Goal: Browse casually: Explore the website without a specific task or goal

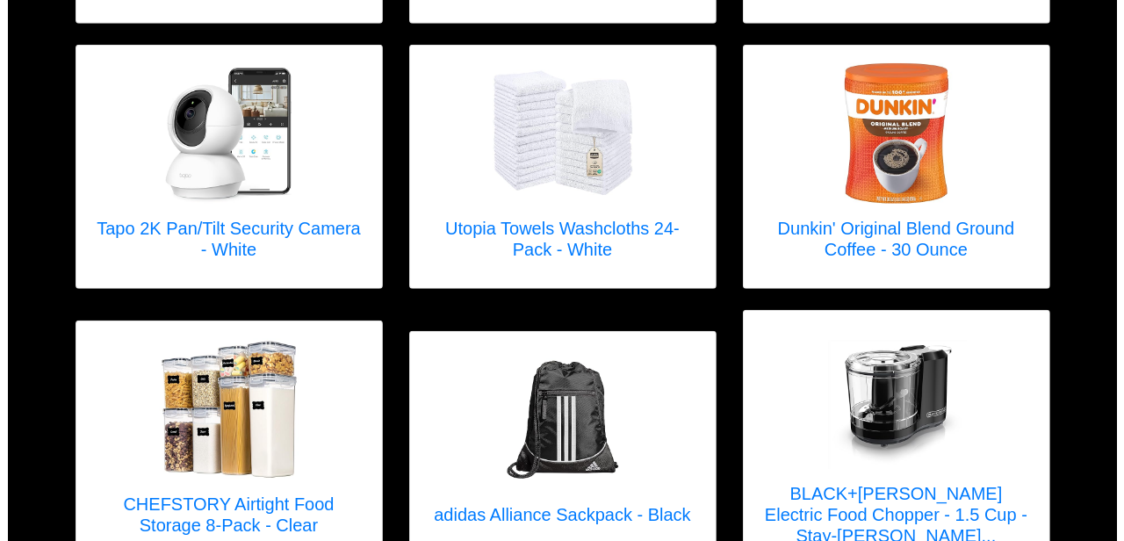
scroll to position [1080, 0]
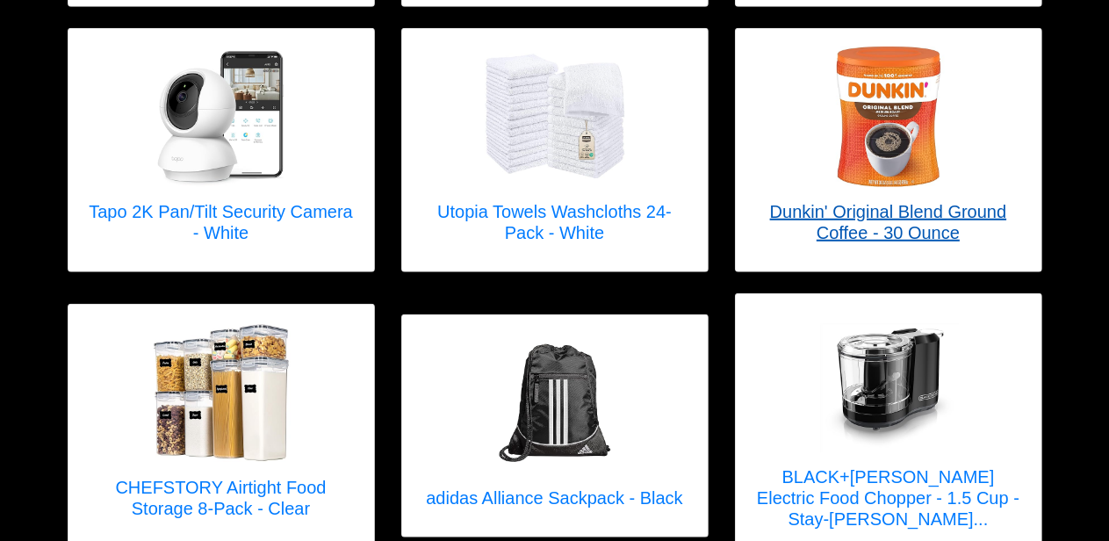
click at [882, 205] on h5 "Dunkin' Original Blend Ground Coffee - 30 Ounce" at bounding box center [888, 222] width 270 height 42
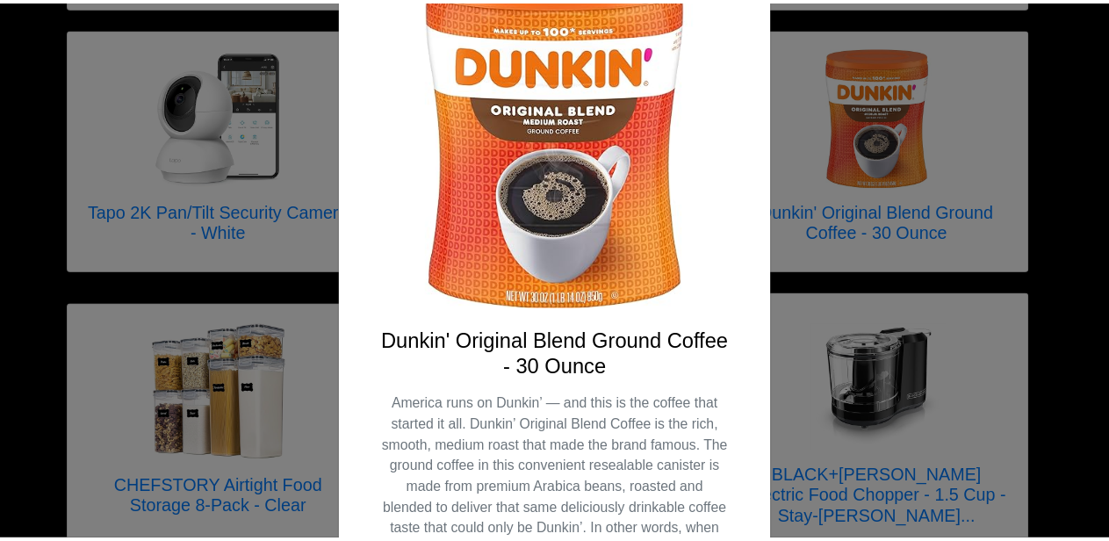
scroll to position [140, 0]
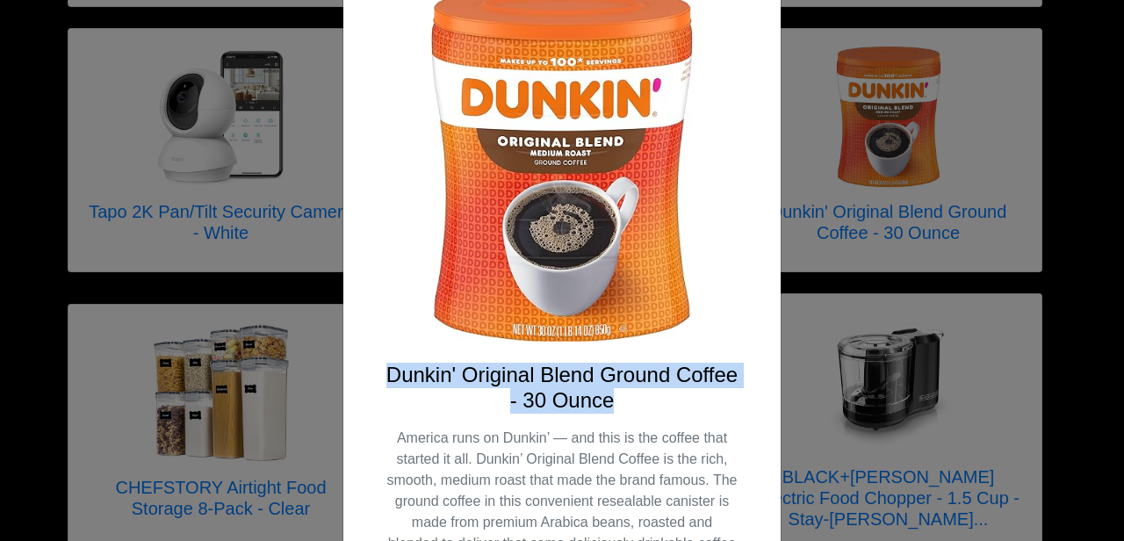
drag, startPoint x: 380, startPoint y: 374, endPoint x: 615, endPoint y: 399, distance: 236.7
click at [615, 399] on h4 "Dunkin' Original Blend Ground Coffee - 30 Ounce" at bounding box center [561, 388] width 353 height 51
copy h4 "Dunkin' Original Blend Ground Coffee - 30 Ounce"
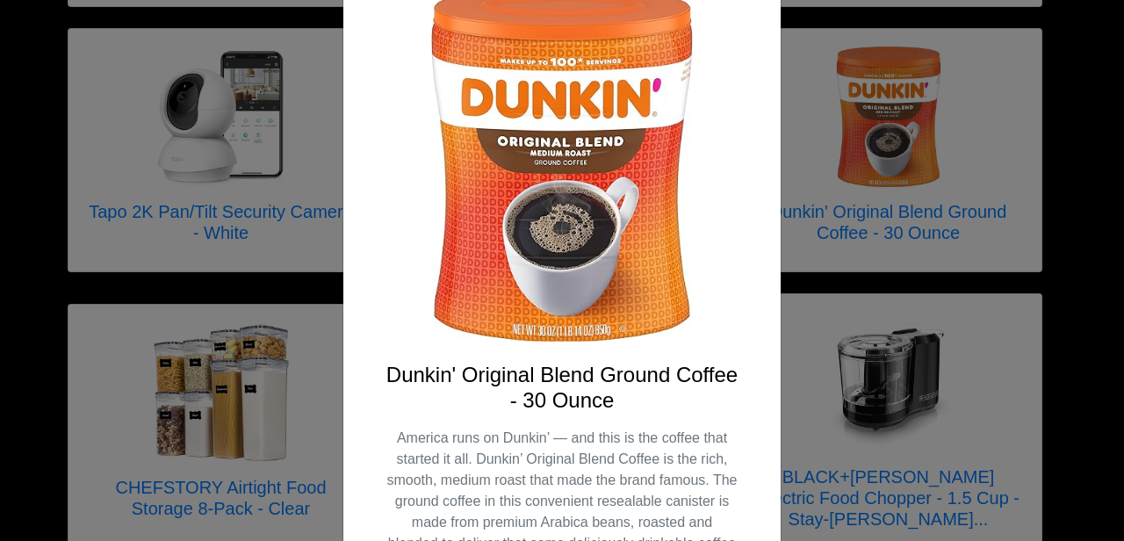
click at [811, 56] on div "X Dunkin' Original Blend Ground Coffee - 30 Ounce America runs on Dunkin’ — and…" at bounding box center [562, 270] width 1124 height 541
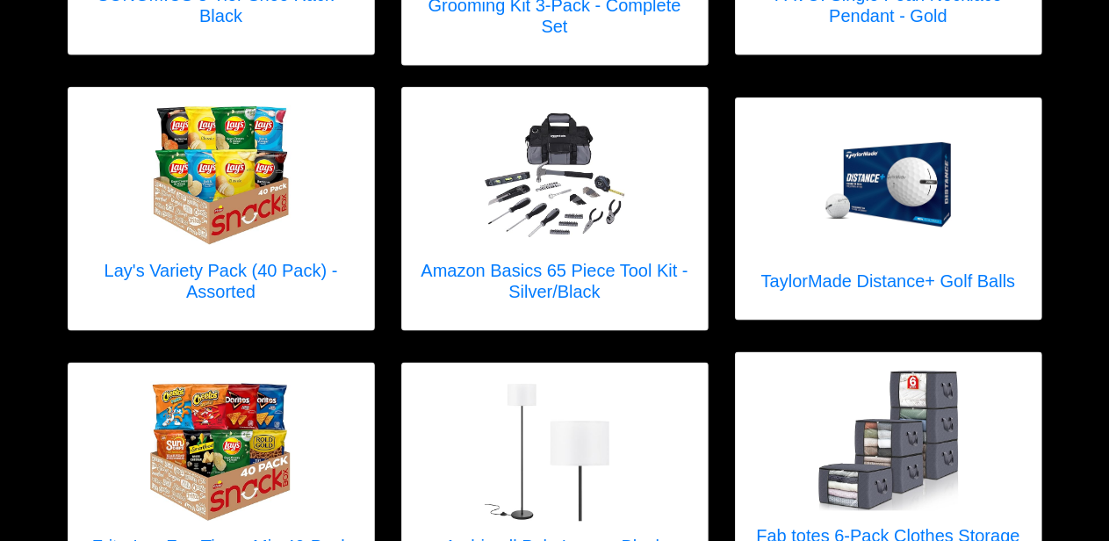
scroll to position [1892, 0]
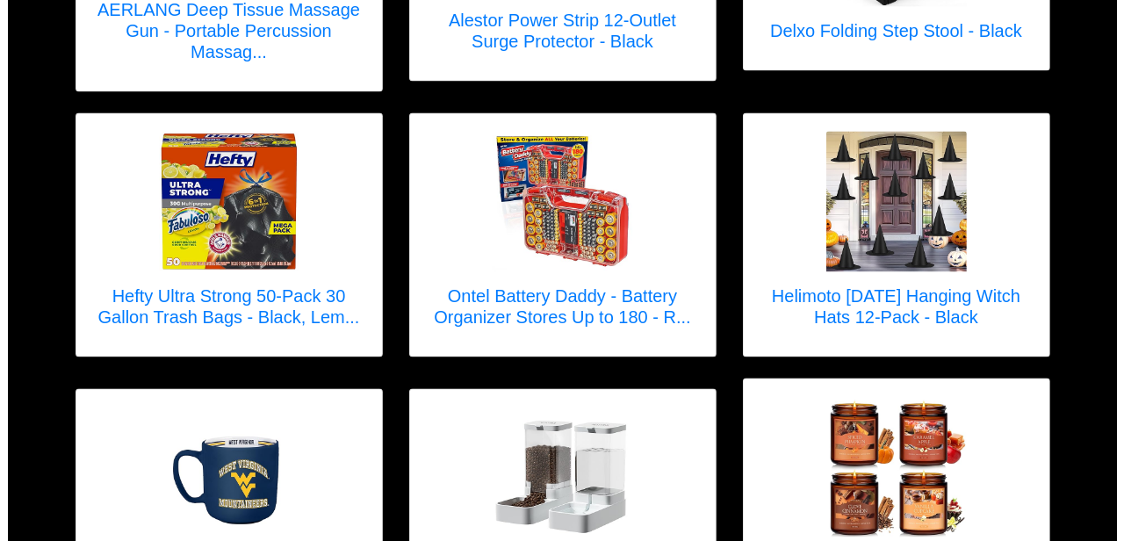
scroll to position [2882, 0]
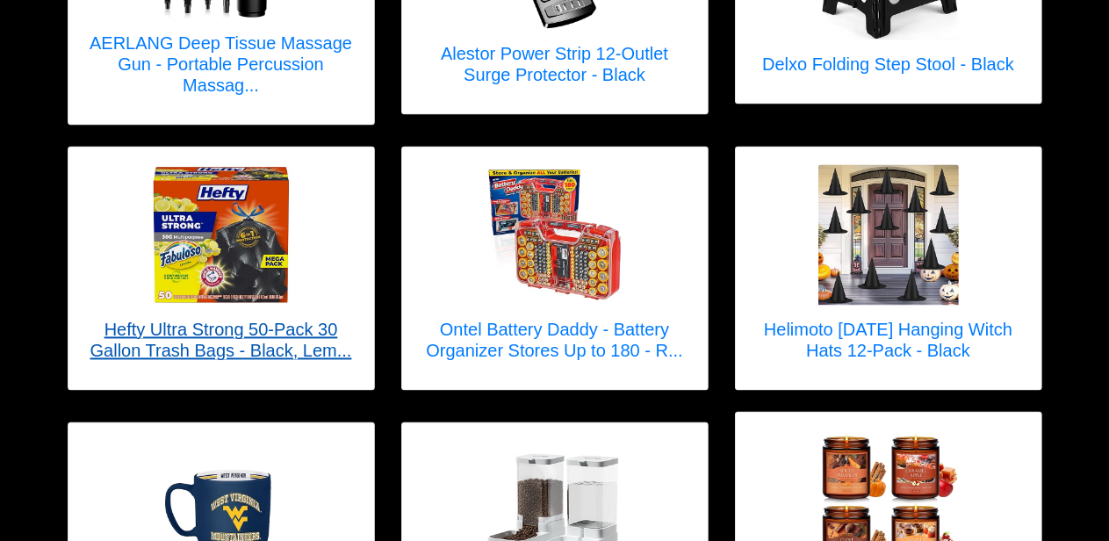
click at [176, 319] on h5 "Hefty Ultra Strong 50-Pack 30 Gallon Trash Bags - Black, Lem..." at bounding box center [221, 340] width 270 height 42
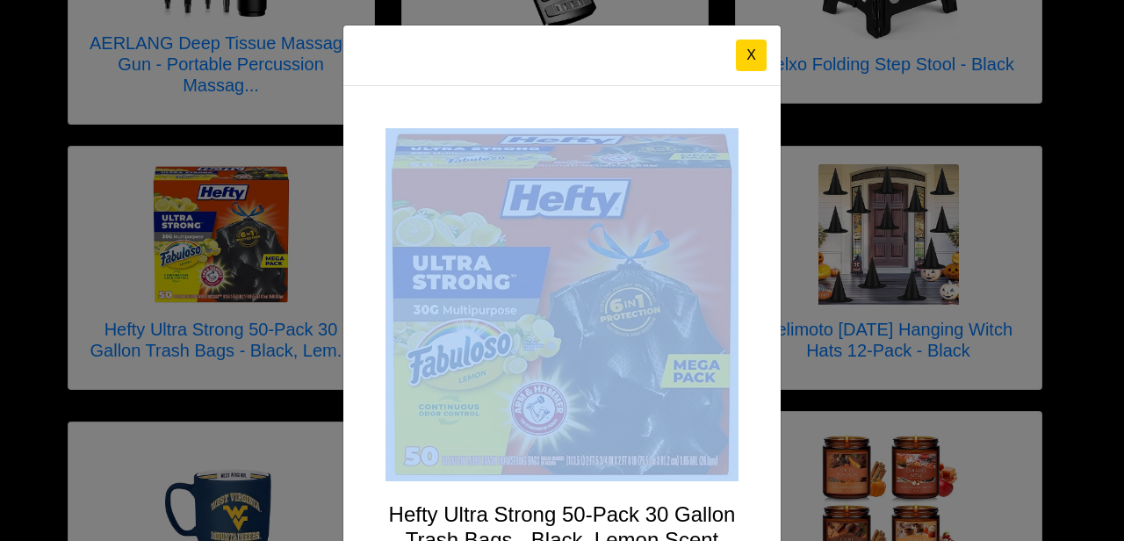
drag, startPoint x: 759, startPoint y: 131, endPoint x: 759, endPoint y: 111, distance: 20.2
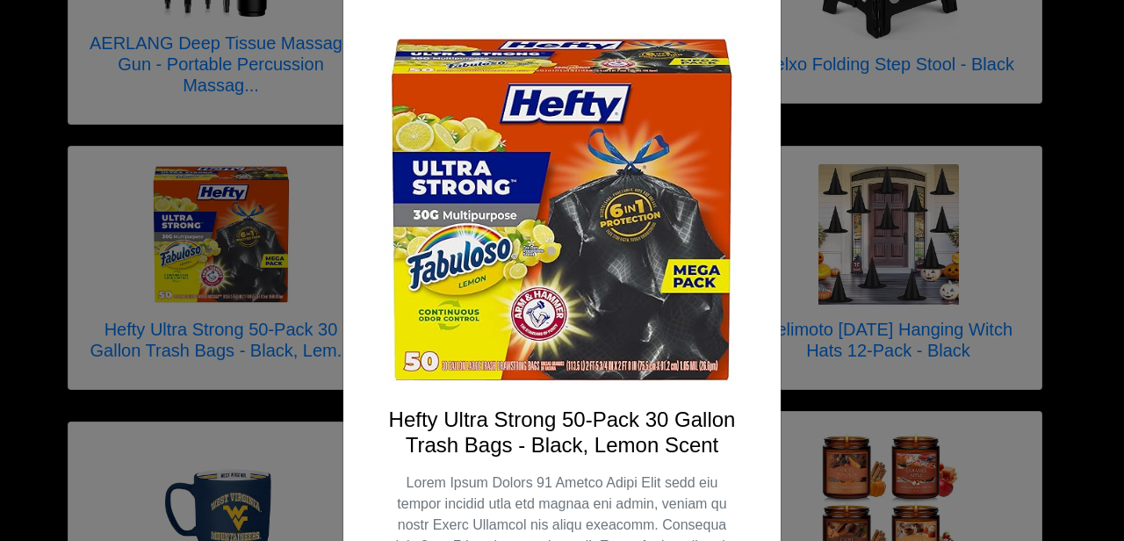
scroll to position [70, 0]
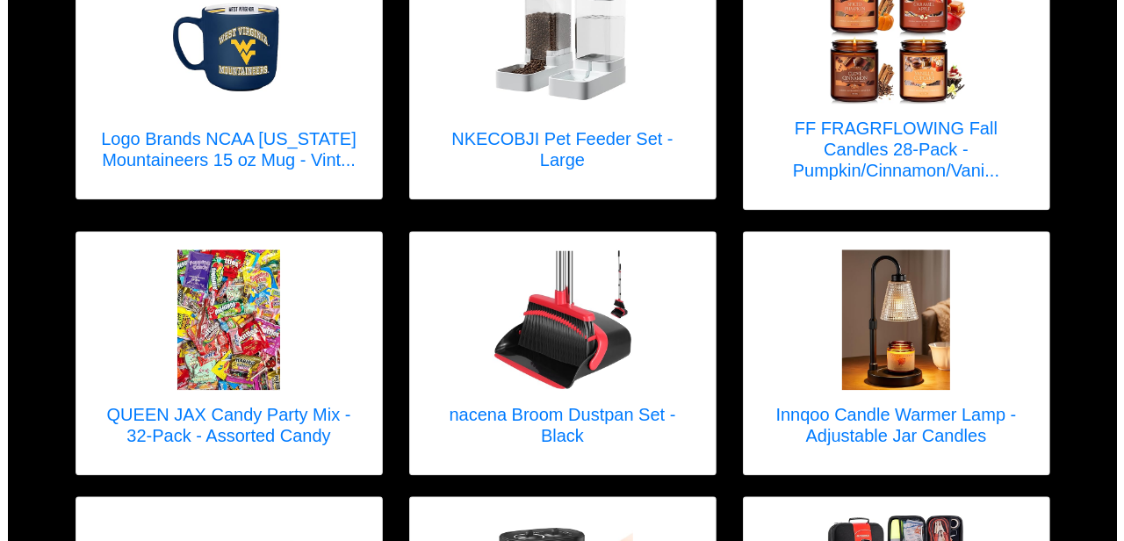
scroll to position [3372, 0]
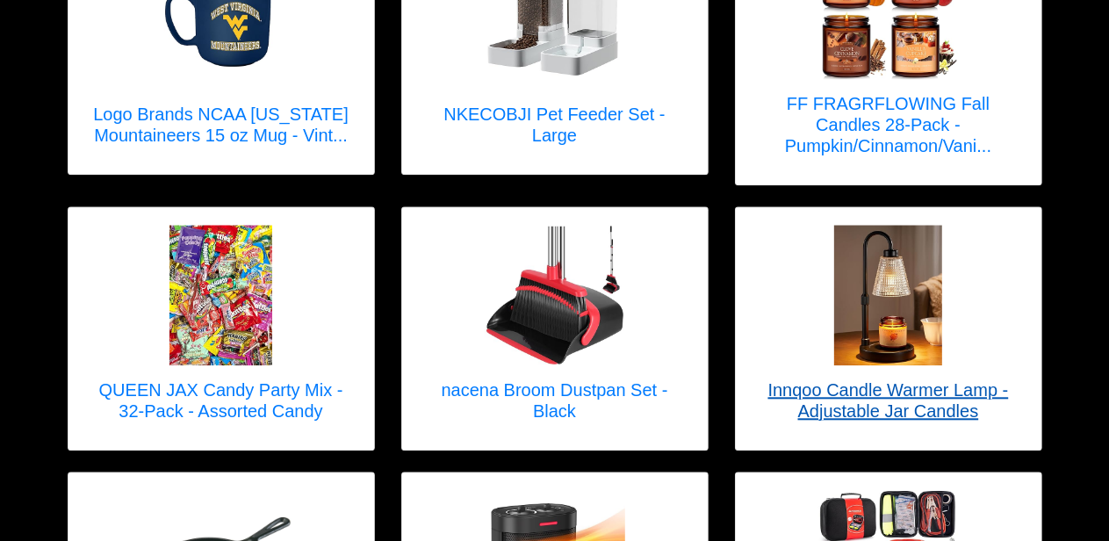
click at [839, 379] on h5 "Innqoo Candle Warmer Lamp - Adjustable Jar Candles" at bounding box center [888, 400] width 270 height 42
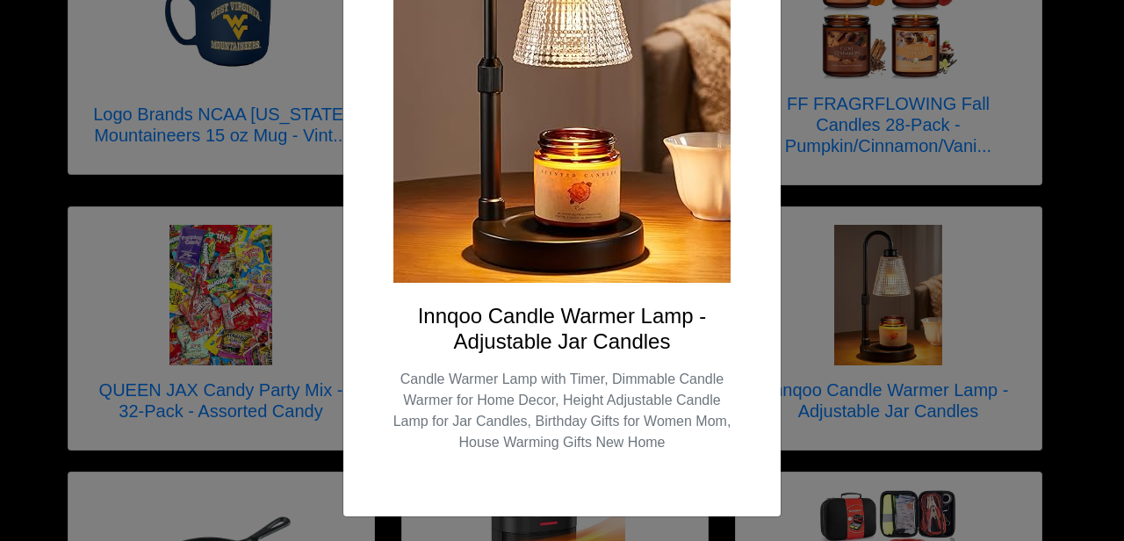
scroll to position [260, 0]
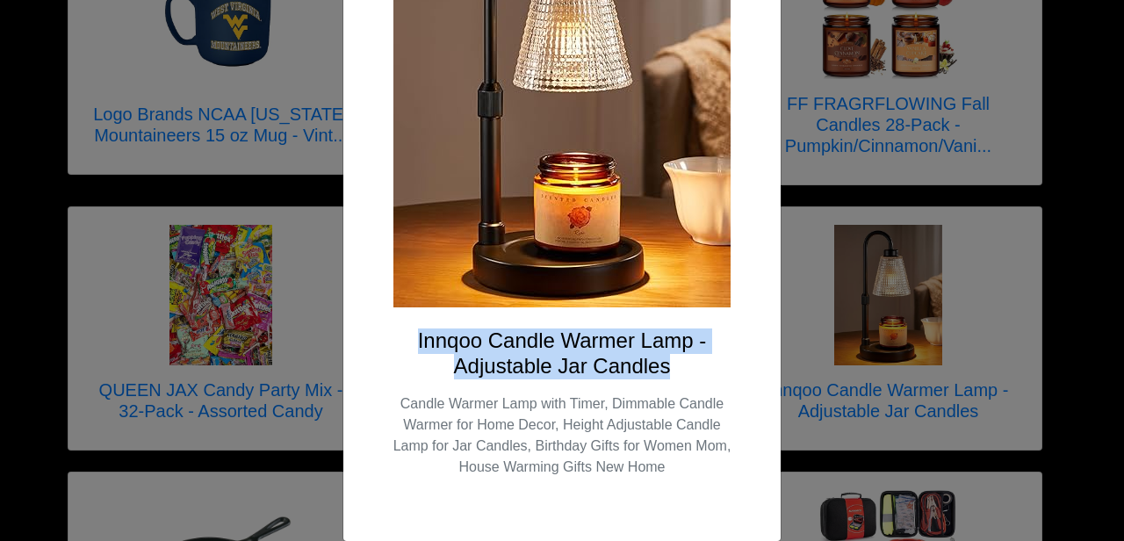
drag, startPoint x: 409, startPoint y: 338, endPoint x: 667, endPoint y: 359, distance: 259.0
click at [667, 359] on h4 "Innqoo Candle Warmer Lamp - Adjustable Jar Candles" at bounding box center [561, 353] width 353 height 51
copy h4 "Innqoo Candle Warmer Lamp - Adjustable Jar Candles"
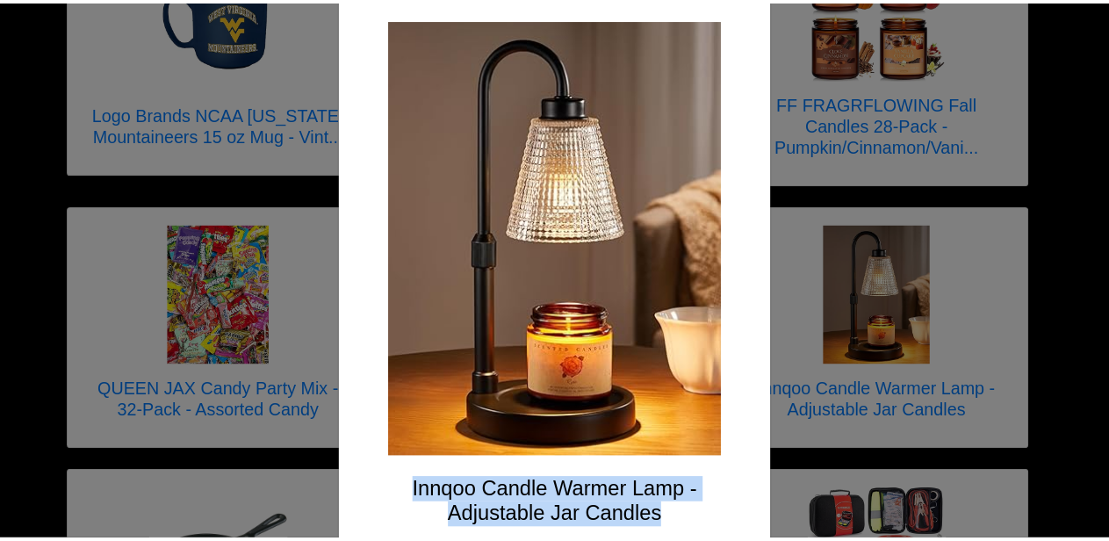
scroll to position [0, 0]
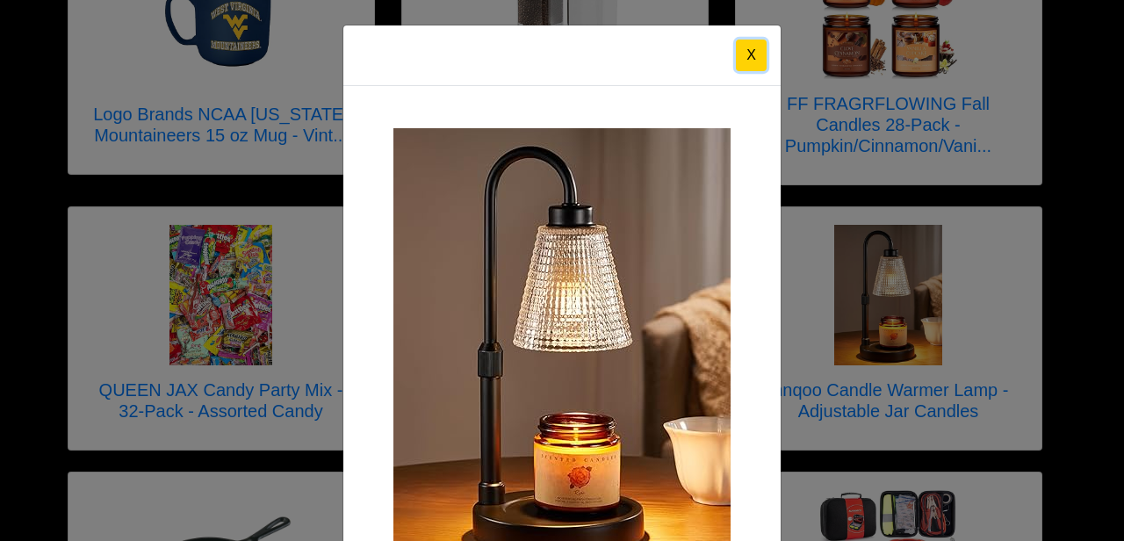
click at [736, 52] on button "X" at bounding box center [751, 56] width 31 height 32
